Goal: Transaction & Acquisition: Purchase product/service

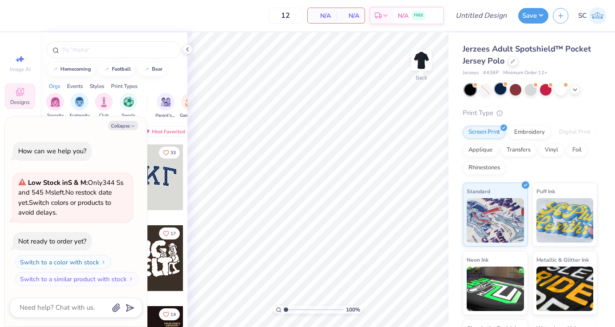
click at [506, 89] on div at bounding box center [500, 89] width 12 height 12
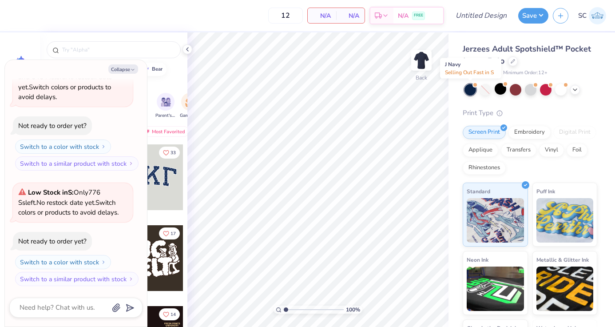
click at [468, 89] on div at bounding box center [470, 90] width 12 height 12
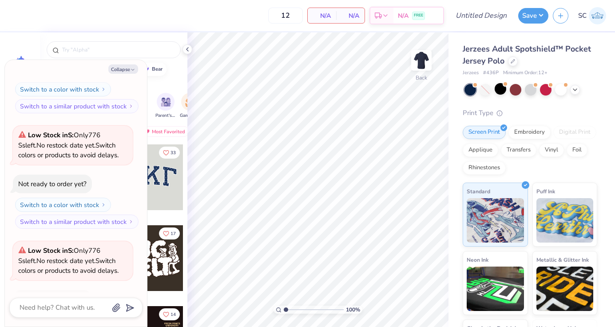
scroll to position [174, 0]
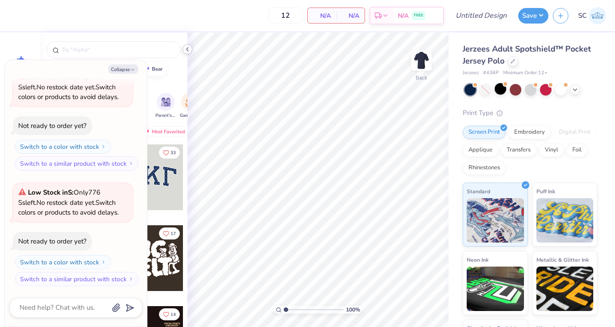
click at [186, 47] on icon at bounding box center [187, 49] width 7 height 7
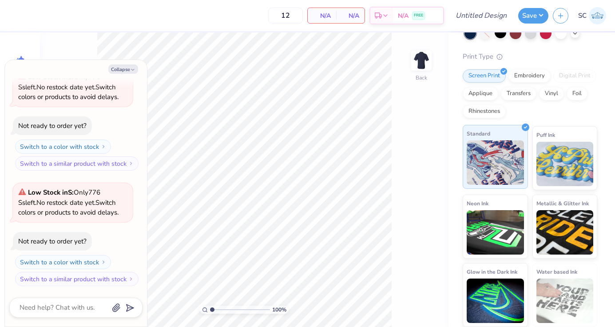
scroll to position [56, 0]
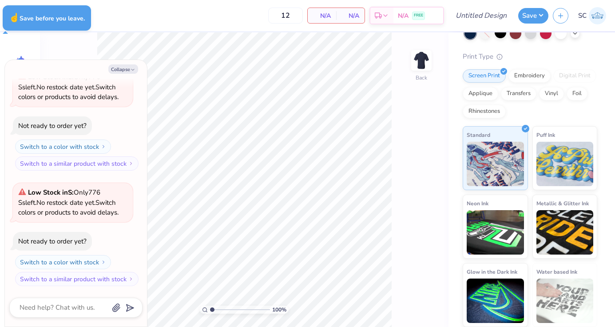
type textarea "x"
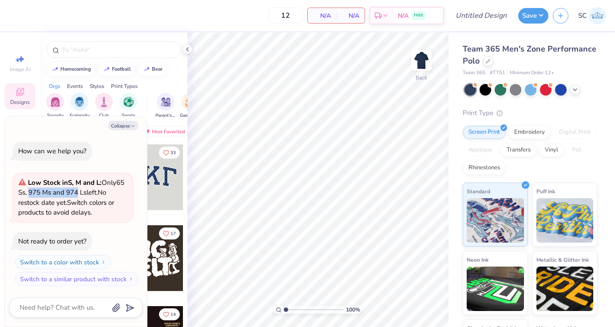
drag, startPoint x: 62, startPoint y: 193, endPoint x: 114, endPoint y: 191, distance: 52.4
click at [114, 191] on div "Low Stock in S, M and L : Only 65 Ss, 975 Ms and 974 Ls left. No restock date y…" at bounding box center [72, 197] width 109 height 40
click at [126, 126] on button "Collapse" at bounding box center [123, 125] width 30 height 9
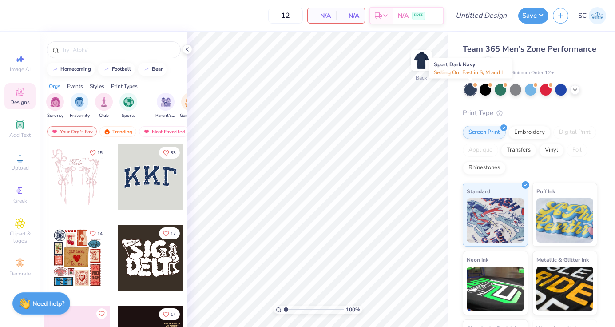
click at [469, 89] on div at bounding box center [470, 90] width 12 height 12
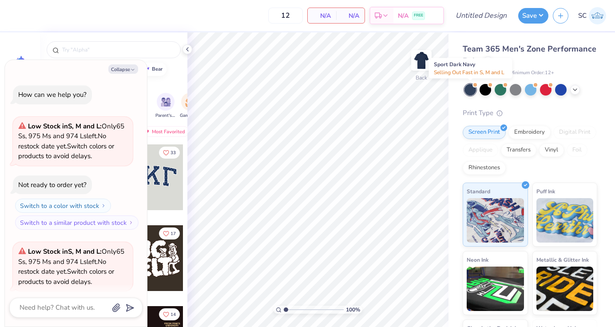
scroll to position [69, 0]
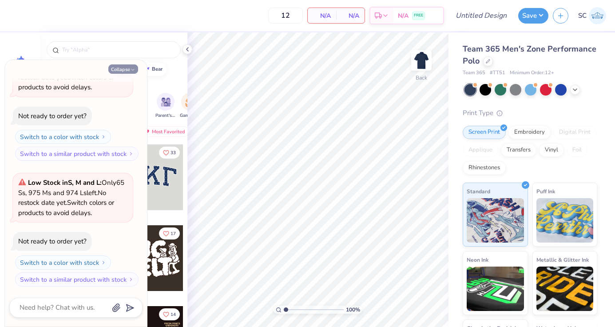
click at [133, 66] on button "Collapse" at bounding box center [123, 68] width 30 height 9
type textarea "x"
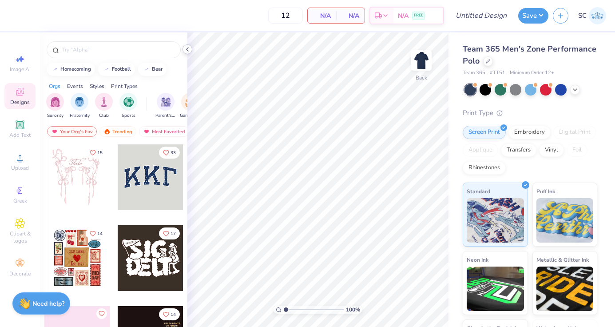
click at [187, 49] on polyline at bounding box center [187, 49] width 2 height 4
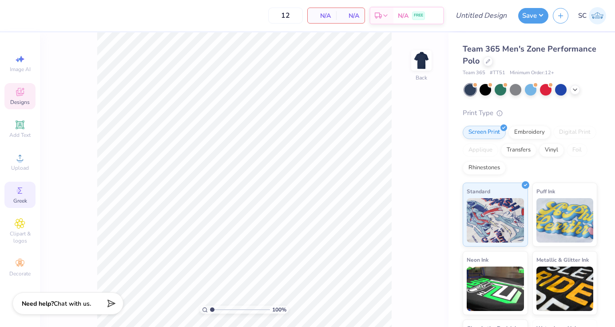
click at [19, 196] on div "Greek" at bounding box center [19, 194] width 31 height 26
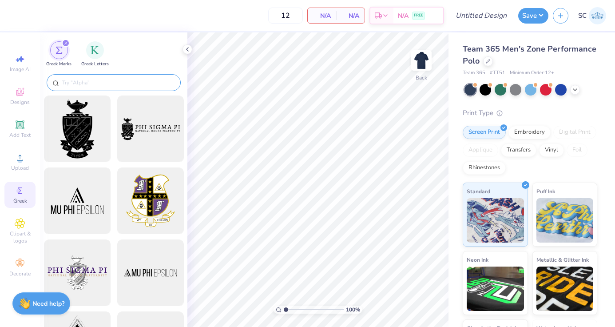
click at [122, 80] on input "text" at bounding box center [118, 82] width 114 height 9
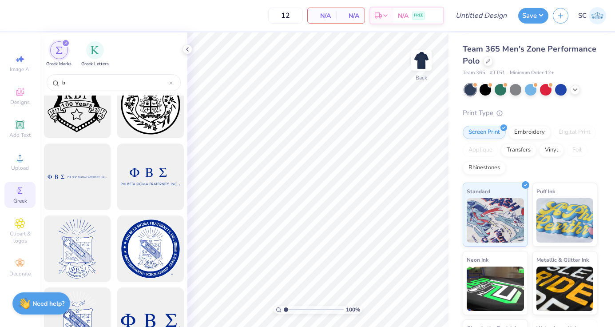
scroll to position [98, 0]
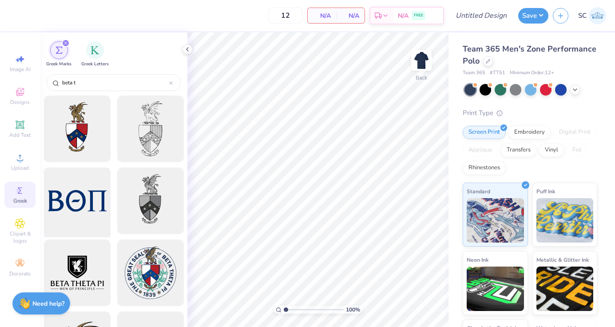
type input "beta t"
click at [69, 202] on div at bounding box center [76, 200] width 73 height 73
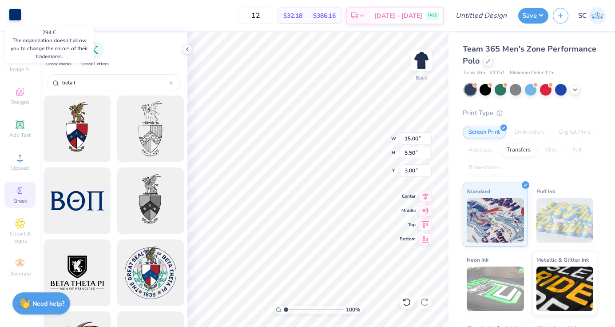
click at [18, 19] on div at bounding box center [15, 14] width 12 height 12
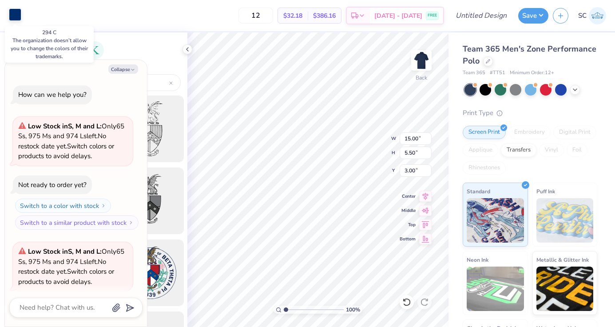
scroll to position [113, 0]
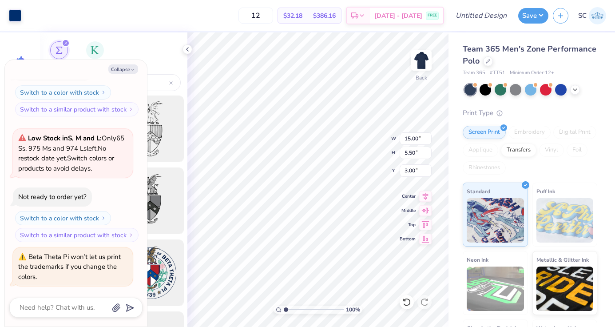
click at [150, 54] on div "Greek Marks Greek Letters" at bounding box center [113, 51] width 147 height 39
click at [132, 67] on icon "button" at bounding box center [132, 69] width 5 height 5
type textarea "x"
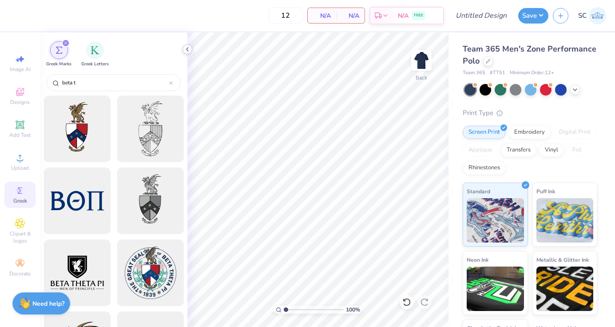
click at [187, 50] on polyline at bounding box center [187, 49] width 2 height 4
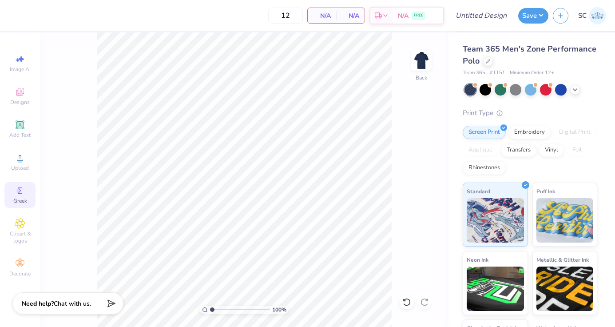
click at [418, 151] on div "100 % Back" at bounding box center [244, 179] width 408 height 294
click at [482, 20] on input "Design Title" at bounding box center [491, 16] width 43 height 18
type input "Beta Theta Pi Polos"
click at [543, 17] on button "Save" at bounding box center [533, 15] width 30 height 16
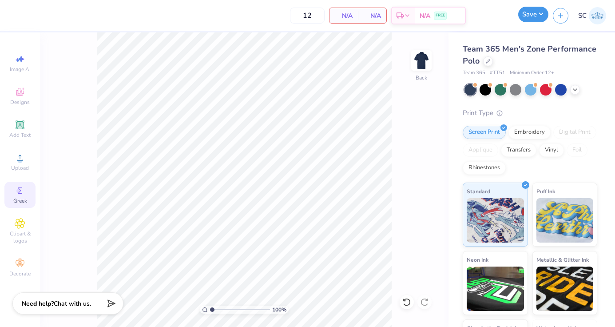
scroll to position [0, 0]
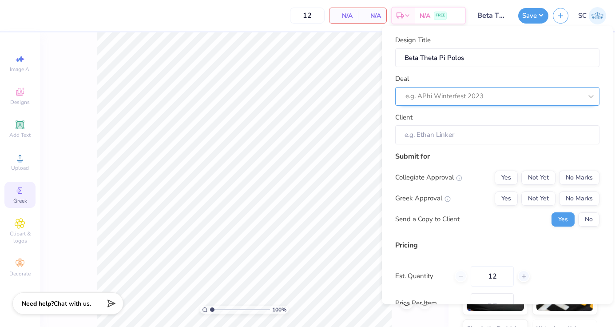
click at [480, 97] on div at bounding box center [493, 96] width 177 height 12
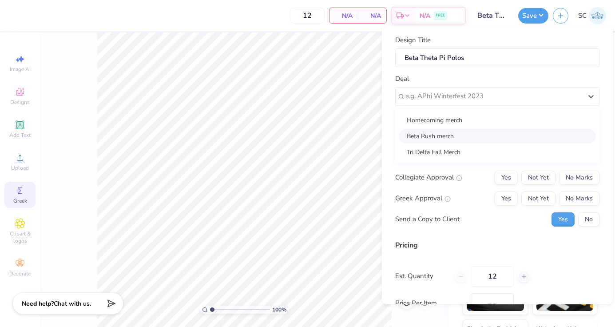
click at [466, 136] on div "Beta Rush merch" at bounding box center [496, 135] width 197 height 15
type input "[PERSON_NAME]"
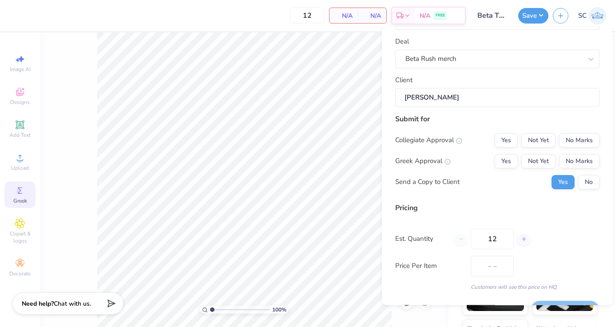
scroll to position [44, 0]
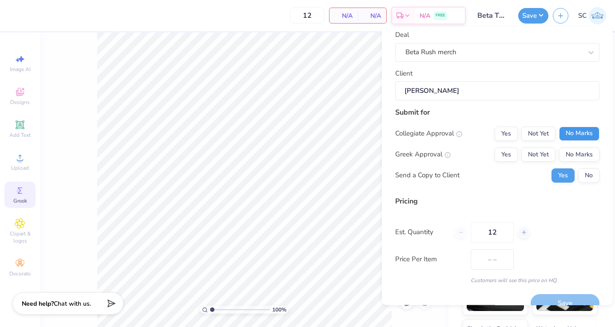
click at [575, 137] on button "No Marks" at bounding box center [579, 133] width 40 height 14
click at [512, 156] on button "Yes" at bounding box center [505, 154] width 23 height 14
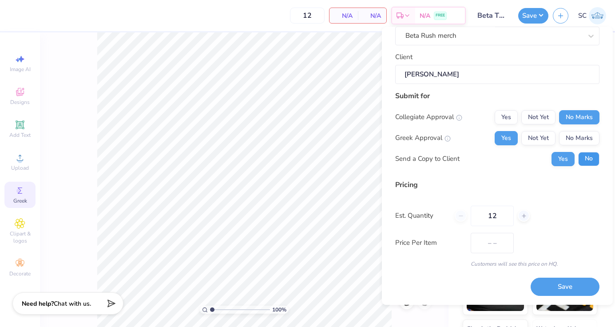
click at [591, 162] on button "No" at bounding box center [588, 159] width 21 height 14
click at [494, 217] on input "12" at bounding box center [491, 215] width 43 height 20
drag, startPoint x: 496, startPoint y: 217, endPoint x: 465, endPoint y: 216, distance: 31.5
click at [465, 217] on div "12" at bounding box center [491, 215] width 75 height 20
type input "50"
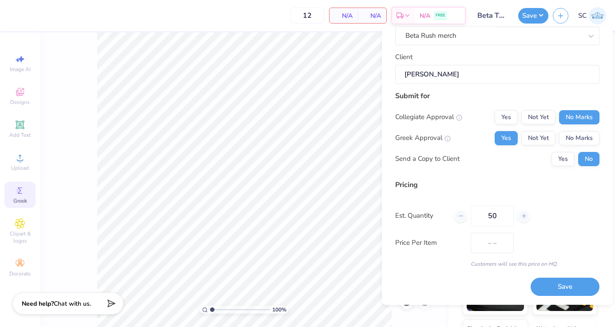
type input "50"
click at [536, 223] on div "Est. Quantity 50" at bounding box center [497, 215] width 204 height 20
click at [542, 284] on button "Save" at bounding box center [564, 287] width 69 height 18
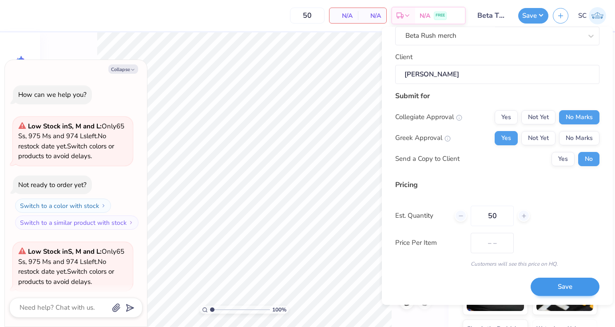
scroll to position [170, 0]
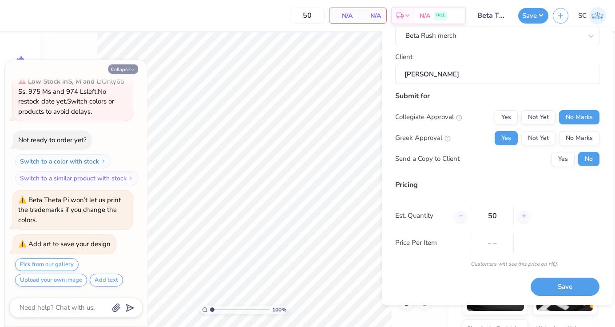
click at [133, 68] on icon "button" at bounding box center [132, 69] width 5 height 5
type textarea "x"
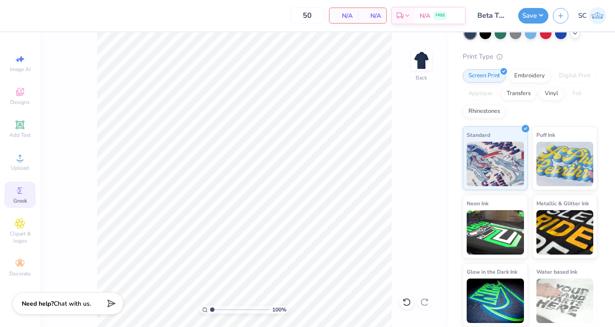
scroll to position [0, 0]
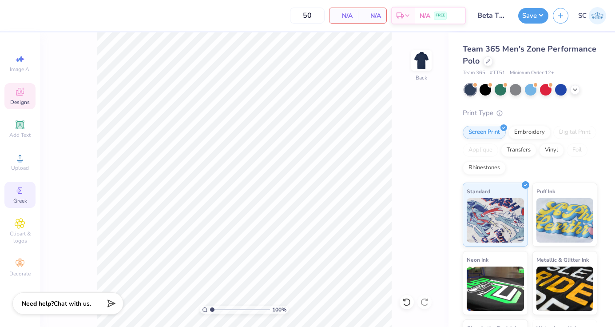
click at [7, 91] on div "Designs" at bounding box center [19, 96] width 31 height 26
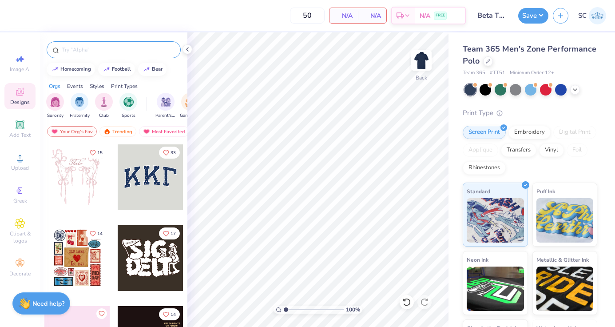
click at [92, 53] on input "text" at bounding box center [118, 49] width 114 height 9
type input "beta theta pi"
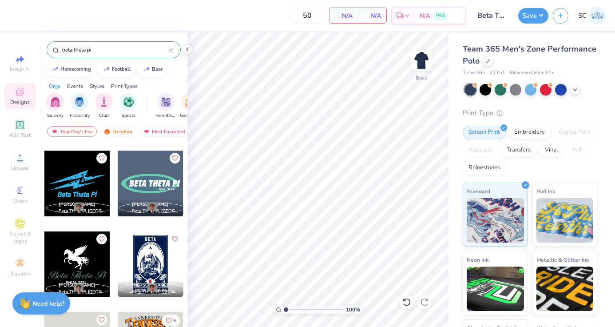
scroll to position [2433, 0]
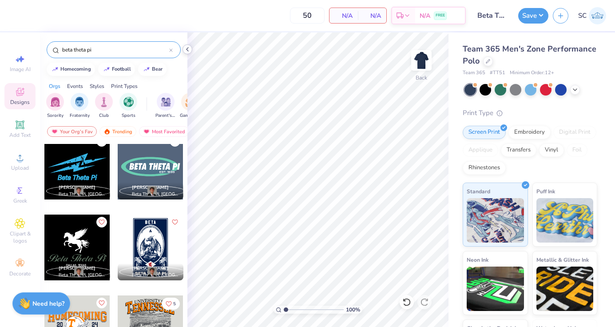
click at [189, 47] on icon at bounding box center [187, 49] width 7 height 7
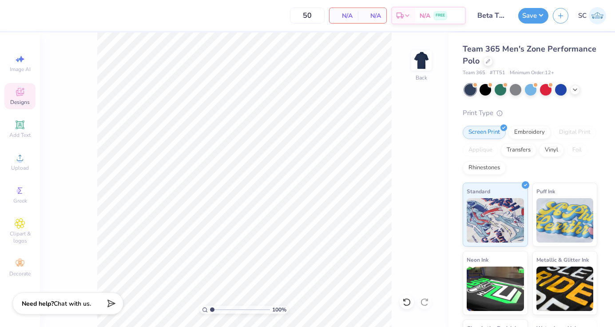
click at [461, 73] on div "Team 365 Men's Zone Performance Polo Team 365 # TT51 Minimum Order: 12 + Print …" at bounding box center [531, 207] width 166 height 351
drag, startPoint x: 491, startPoint y: 74, endPoint x: 508, endPoint y: 73, distance: 17.3
click at [508, 73] on div "Team 365 # TT51 Minimum Order: 12 +" at bounding box center [529, 73] width 134 height 8
copy span "TT51"
click at [516, 89] on div at bounding box center [515, 89] width 12 height 12
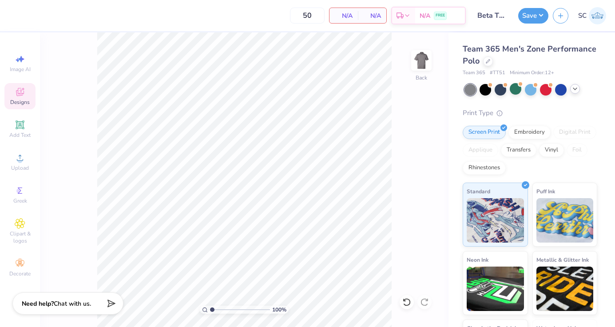
click at [577, 91] on icon at bounding box center [574, 88] width 7 height 7
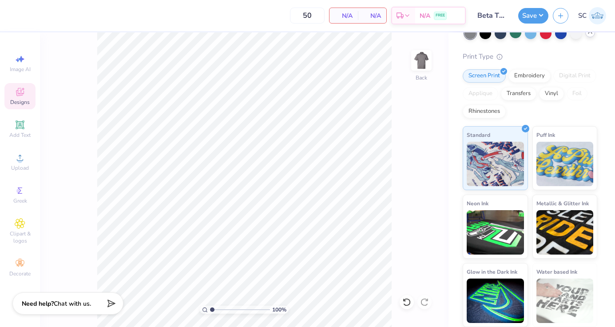
scroll to position [0, 0]
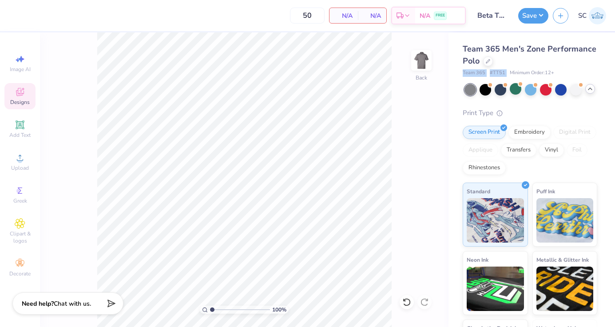
copy div "Team 365 # TT51"
drag, startPoint x: 461, startPoint y: 71, endPoint x: 507, endPoint y: 71, distance: 45.7
click at [507, 71] on div "Team 365 Men's Zone Performance Polo Team 365 # TT51 Minimum Order: 12 + Print …" at bounding box center [531, 207] width 166 height 351
